Goal: Task Accomplishment & Management: Complete application form

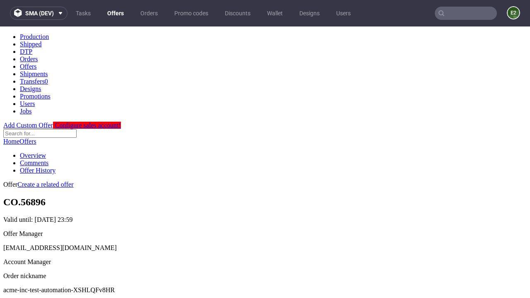
scroll to position [82, 0]
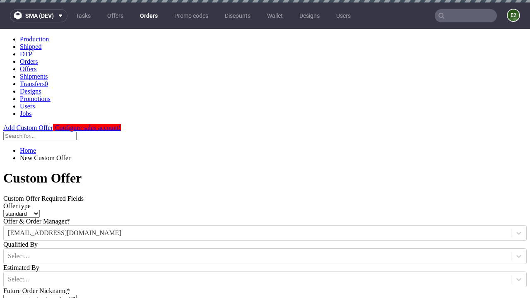
type input "acme-inc-test-automation-XSHLQFv8HR"
type input "[DATE]"
type input "[EMAIL_ADDRESS][DOMAIN_NAME]"
select select "gb"
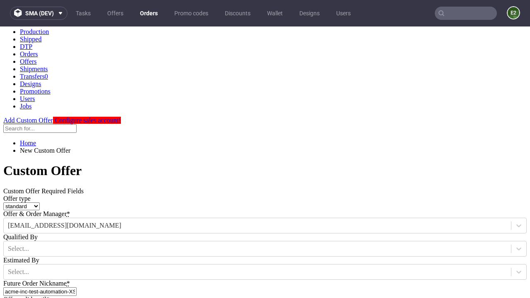
type input "[EMAIL_ADDRESS][DOMAIN_NAME]"
type input "[URL][DOMAIN_NAME]"
type input "Please wait..."
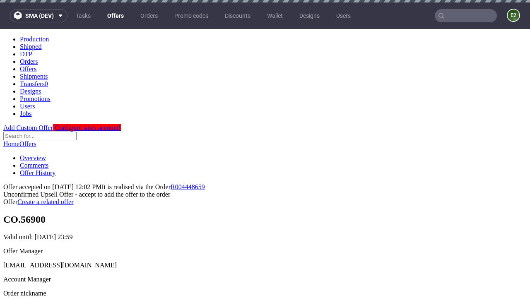
scroll to position [128, 0]
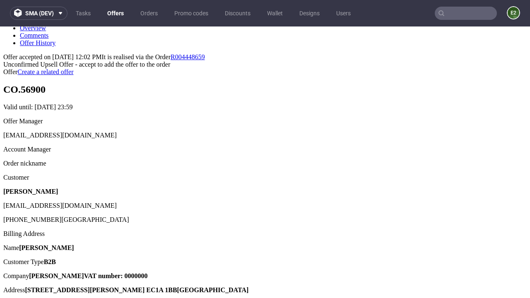
type input "In progress..."
